Goal: Information Seeking & Learning: Learn about a topic

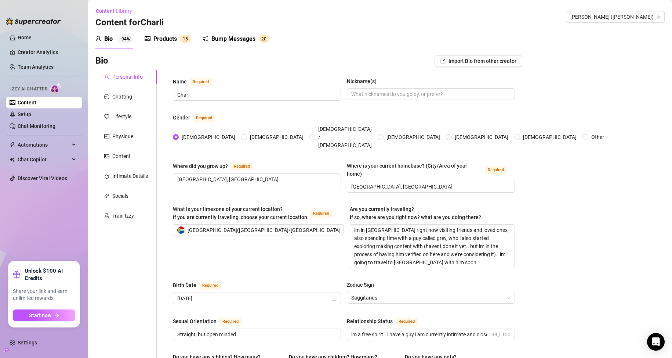
click at [232, 41] on div "Bump Messages" at bounding box center [233, 39] width 44 height 9
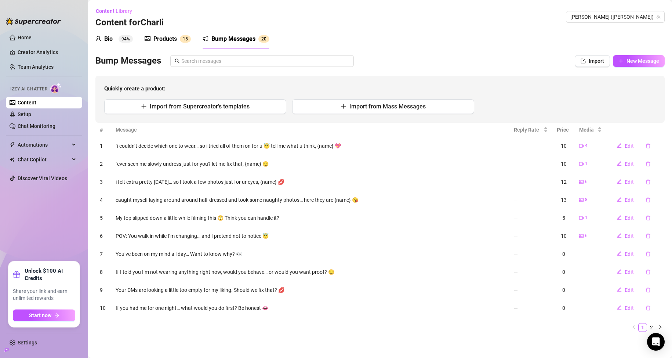
click at [180, 38] on sup "1 5" at bounding box center [185, 38] width 11 height 7
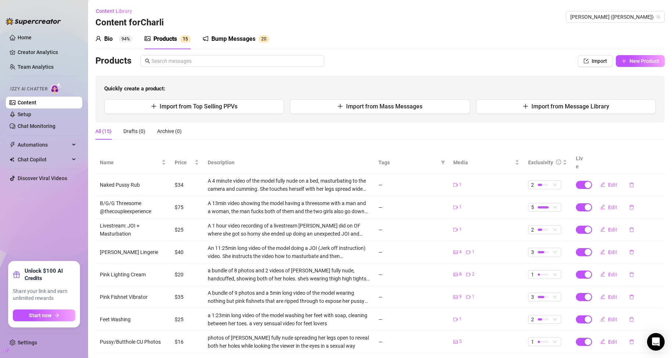
click at [256, 39] on div "Bump Messages 2 0" at bounding box center [236, 39] width 67 height 9
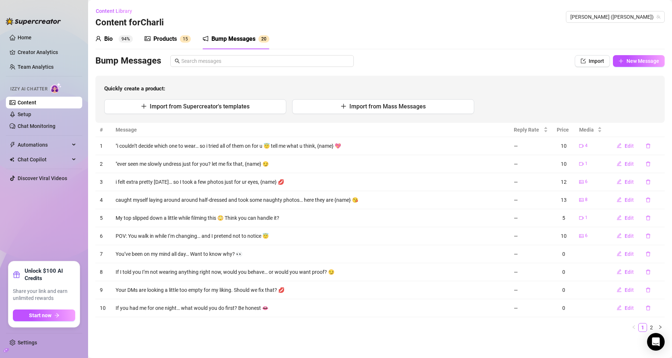
click at [120, 41] on sup "94%" at bounding box center [126, 38] width 14 height 7
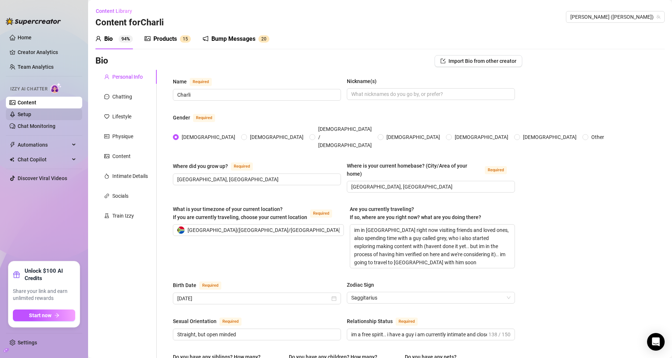
click at [31, 116] on link "Setup" at bounding box center [25, 114] width 14 height 6
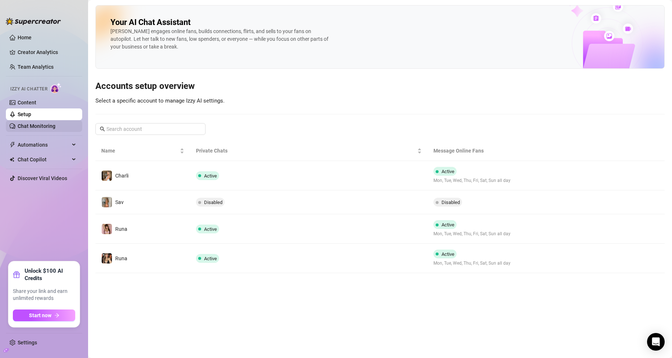
click at [29, 128] on link "Chat Monitoring" at bounding box center [37, 126] width 38 height 6
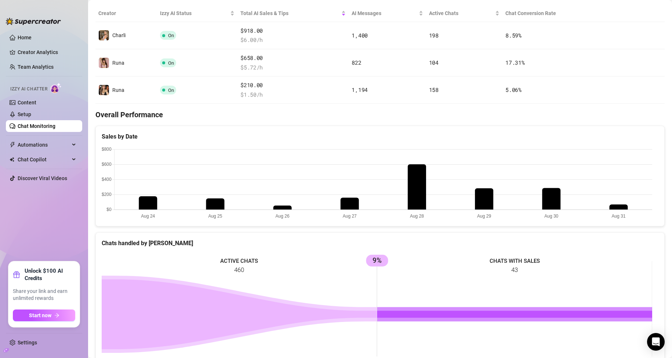
scroll to position [147, 0]
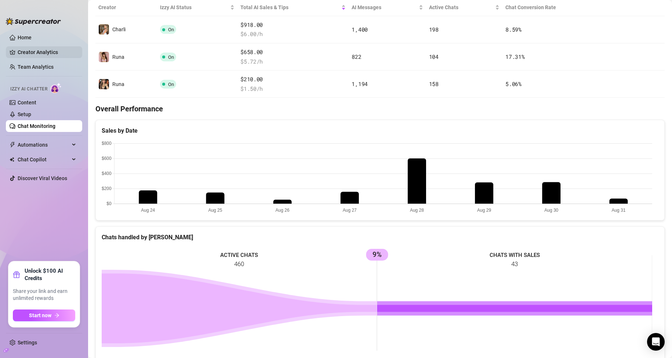
click at [46, 53] on link "Creator Analytics" at bounding box center [47, 52] width 59 height 12
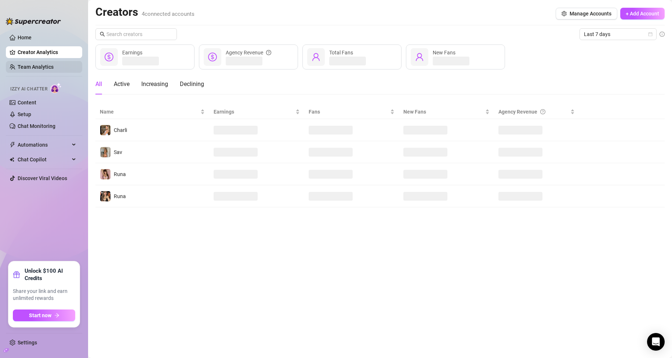
click at [48, 66] on link "Team Analytics" at bounding box center [36, 67] width 36 height 6
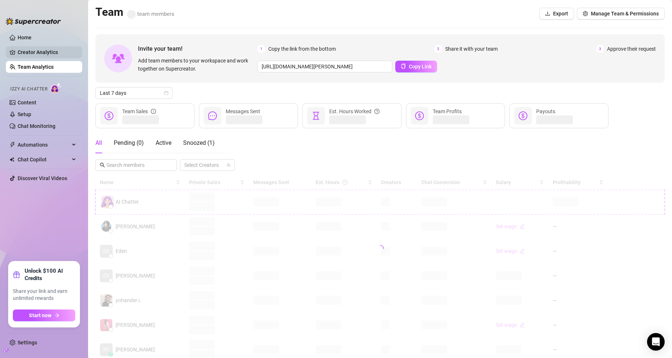
click at [54, 54] on link "Creator Analytics" at bounding box center [47, 52] width 59 height 12
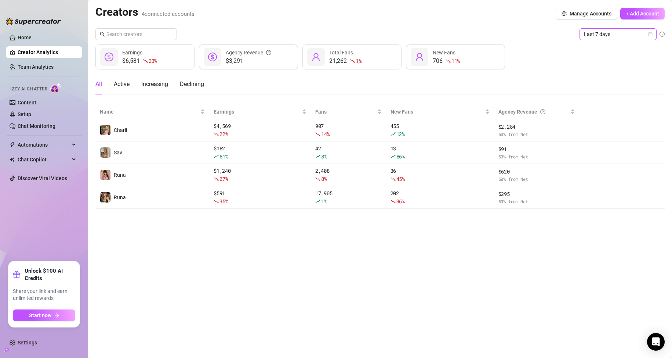
click at [320, 33] on span "Last 7 days" at bounding box center [618, 34] width 68 height 11
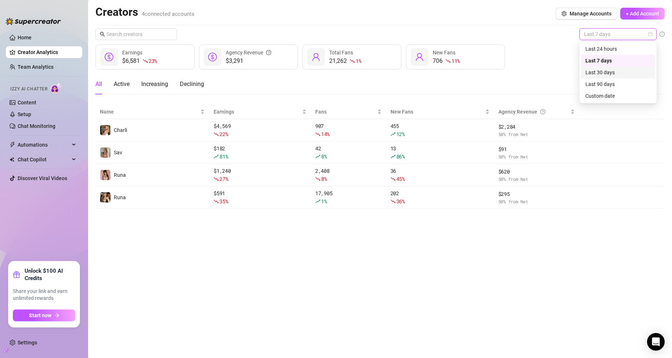
click at [320, 74] on div "Last 30 days" at bounding box center [618, 72] width 65 height 8
